Goal: Task Accomplishment & Management: Use online tool/utility

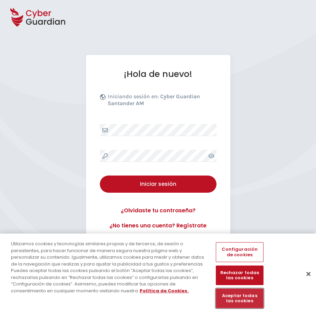
click at [246, 297] on button "Aceptar todas las cookies" at bounding box center [239, 298] width 47 height 20
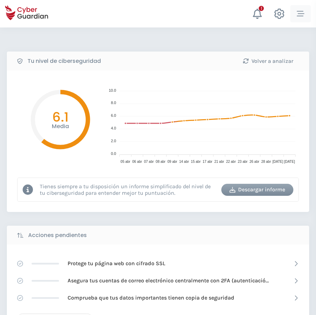
click at [300, 12] on icon "button" at bounding box center [301, 14] width 8 height 8
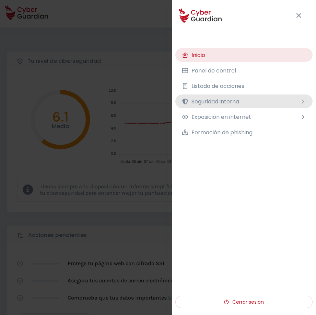
click at [239, 101] on span "Seguridad interna" at bounding box center [215, 101] width 48 height 9
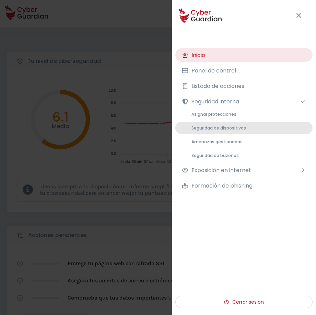
click at [229, 128] on span "Seguridad de dispositivos" at bounding box center [218, 128] width 55 height 6
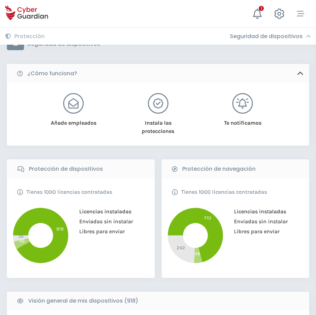
scroll to position [34, 0]
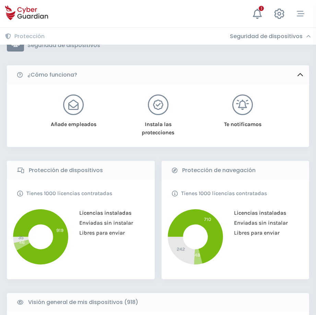
click at [297, 36] on h3 "Seguridad de dispositivos" at bounding box center [266, 36] width 73 height 7
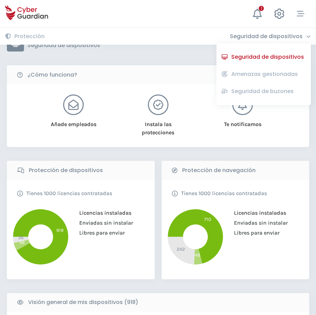
drag, startPoint x: 247, startPoint y: 59, endPoint x: 255, endPoint y: 59, distance: 7.9
click at [247, 59] on button "Seguridad de dispositivos" at bounding box center [268, 57] width 76 height 12
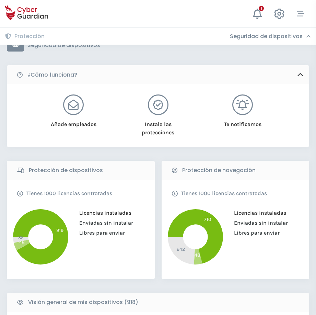
click at [310, 35] on icon at bounding box center [308, 36] width 5 height 5
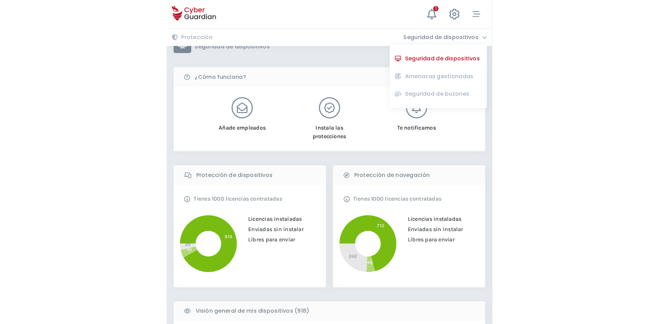
scroll to position [0, 0]
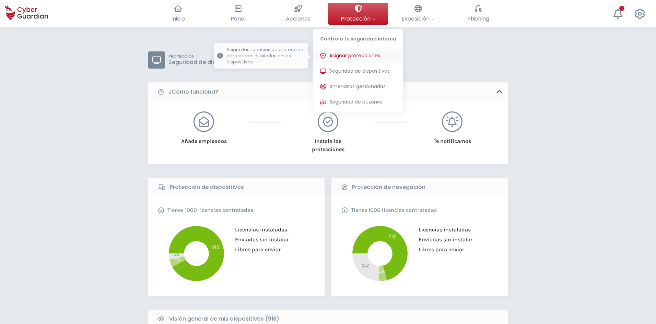
click at [318, 56] on span "Asignar protecciones" at bounding box center [354, 55] width 51 height 7
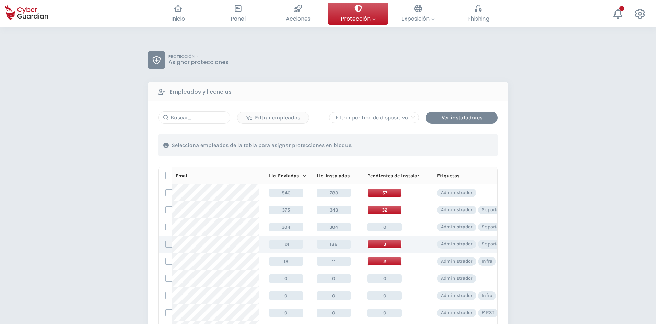
click at [171, 244] on label at bounding box center [168, 244] width 7 height 7
click at [166, 244] on input "checkbox" at bounding box center [166, 244] width 0 height 6
click at [318, 145] on div "Asignar protecciones" at bounding box center [456, 145] width 62 height 8
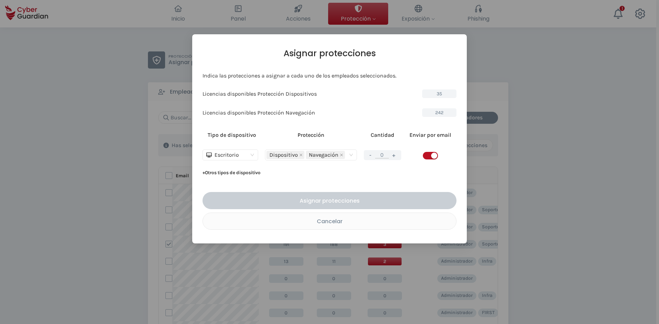
click at [318, 154] on button "+" at bounding box center [394, 155] width 8 height 9
type input "1"
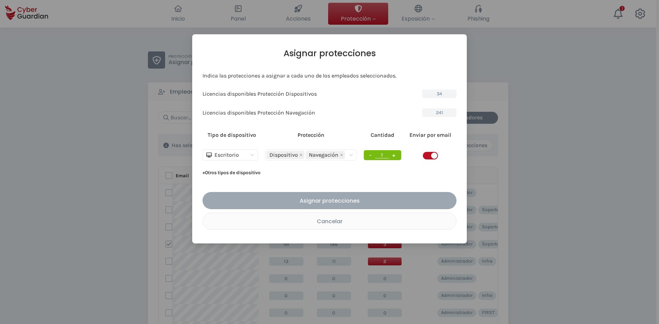
click at [318, 198] on div "Asignar protecciones" at bounding box center [330, 201] width 244 height 9
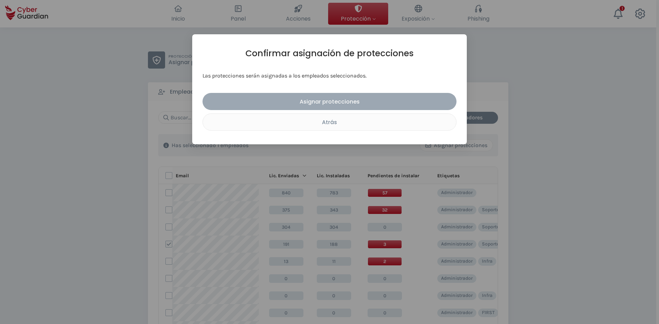
click at [318, 102] on div "Asignar protecciones" at bounding box center [330, 101] width 244 height 9
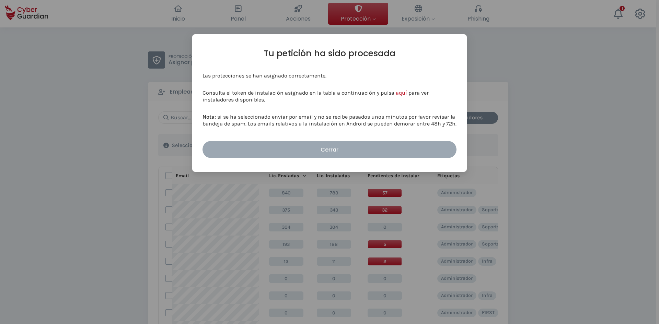
click at [318, 152] on div "Cerrar" at bounding box center [330, 149] width 244 height 9
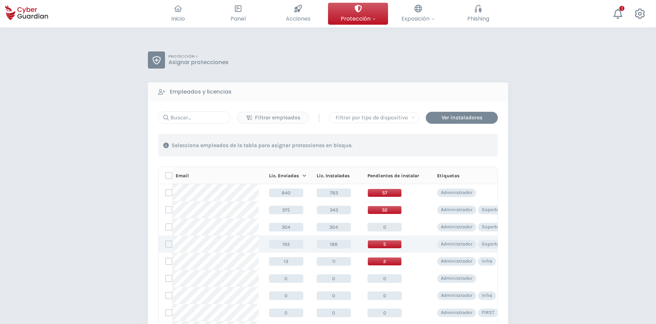
click at [318, 243] on span "5" at bounding box center [385, 244] width 34 height 9
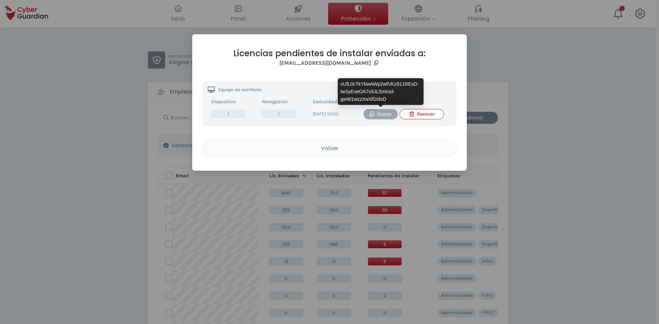
click at [318, 115] on icon "button" at bounding box center [372, 114] width 4 height 5
click at [318, 118] on button "Copiar" at bounding box center [380, 114] width 34 height 10
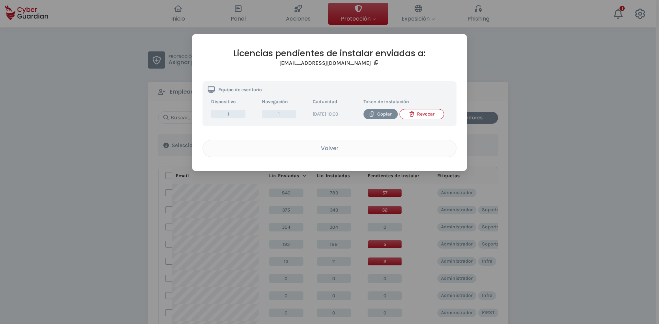
drag, startPoint x: 26, startPoint y: 235, endPoint x: 46, endPoint y: 232, distance: 20.6
click at [29, 235] on div "Licencias pendientes de instalar enviadas a: noealvarez@creditodelacasa.com.uy …" at bounding box center [329, 162] width 659 height 324
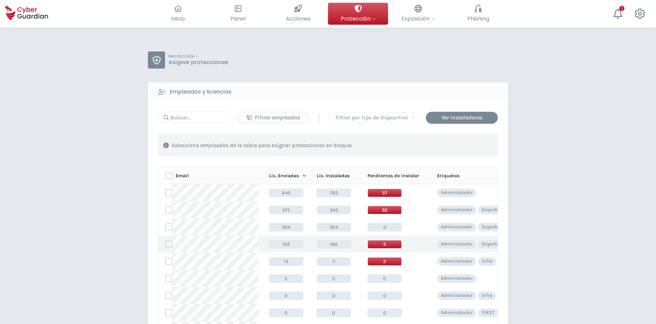
click at [318, 246] on span "5" at bounding box center [385, 244] width 34 height 9
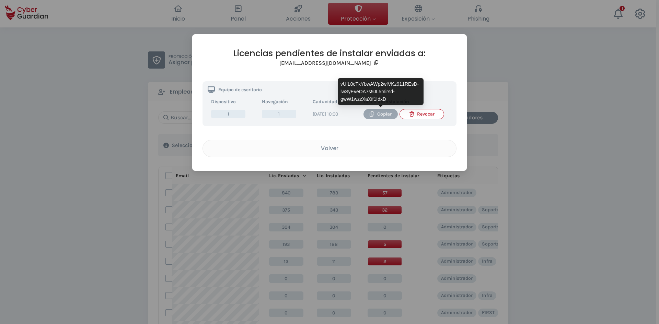
click at [318, 115] on icon "button" at bounding box center [372, 114] width 4 height 5
